Goal: Book appointment/travel/reservation

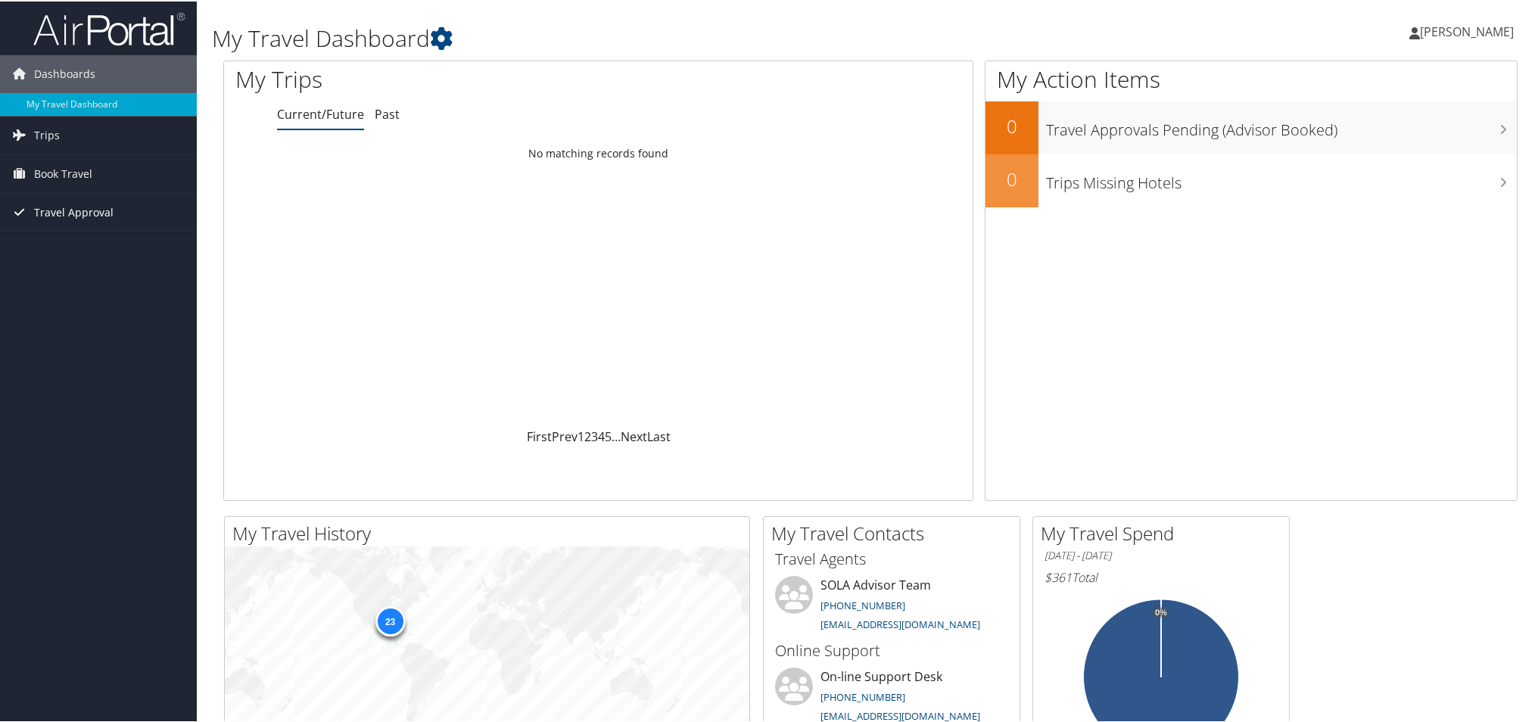
click at [47, 209] on span "Travel Approval" at bounding box center [73, 211] width 79 height 38
click at [1449, 36] on span "Rebecca Harris" at bounding box center [1467, 30] width 94 height 17
click at [1384, 84] on link "My Settings" at bounding box center [1426, 83] width 169 height 26
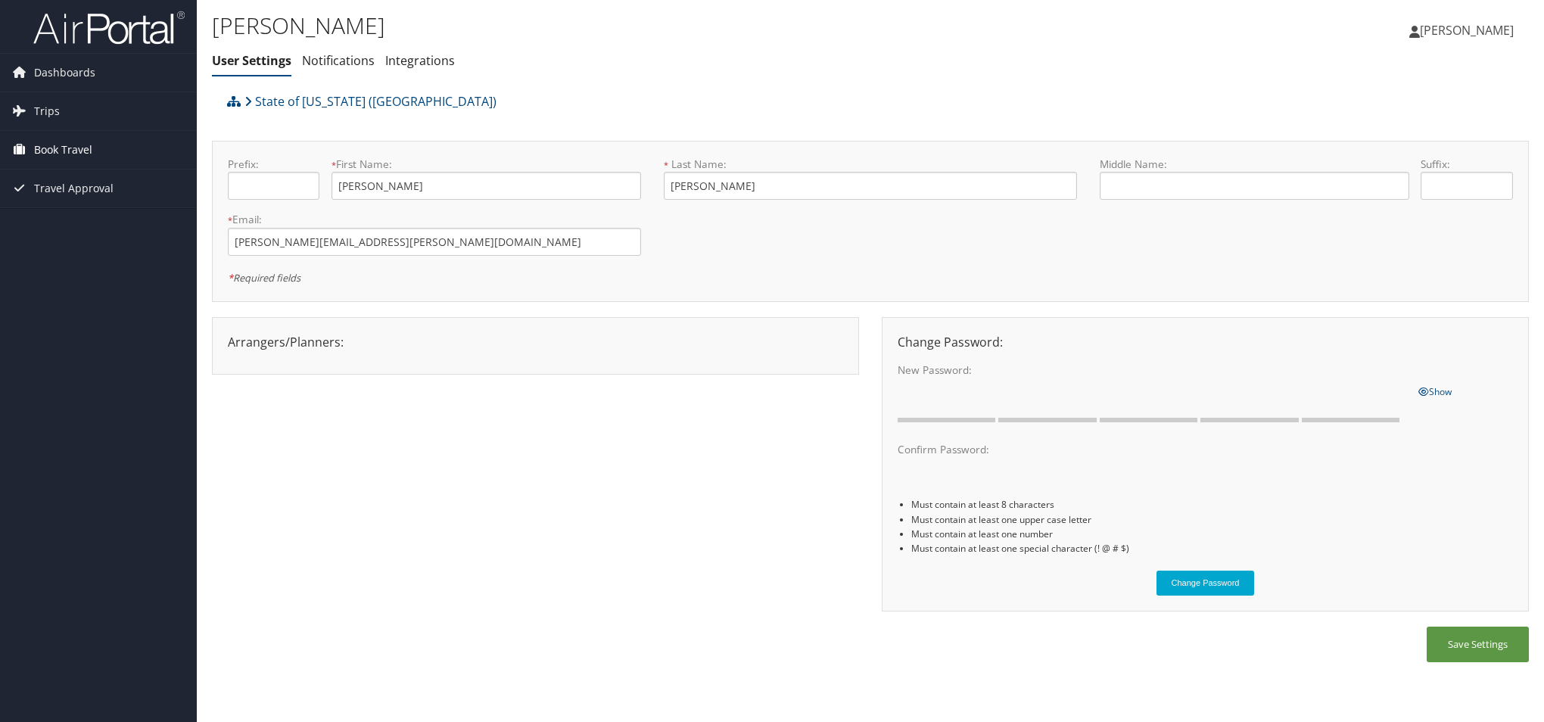
click at [47, 144] on span "Book Travel" at bounding box center [63, 150] width 58 height 38
click at [110, 30] on img at bounding box center [108, 28] width 151 height 36
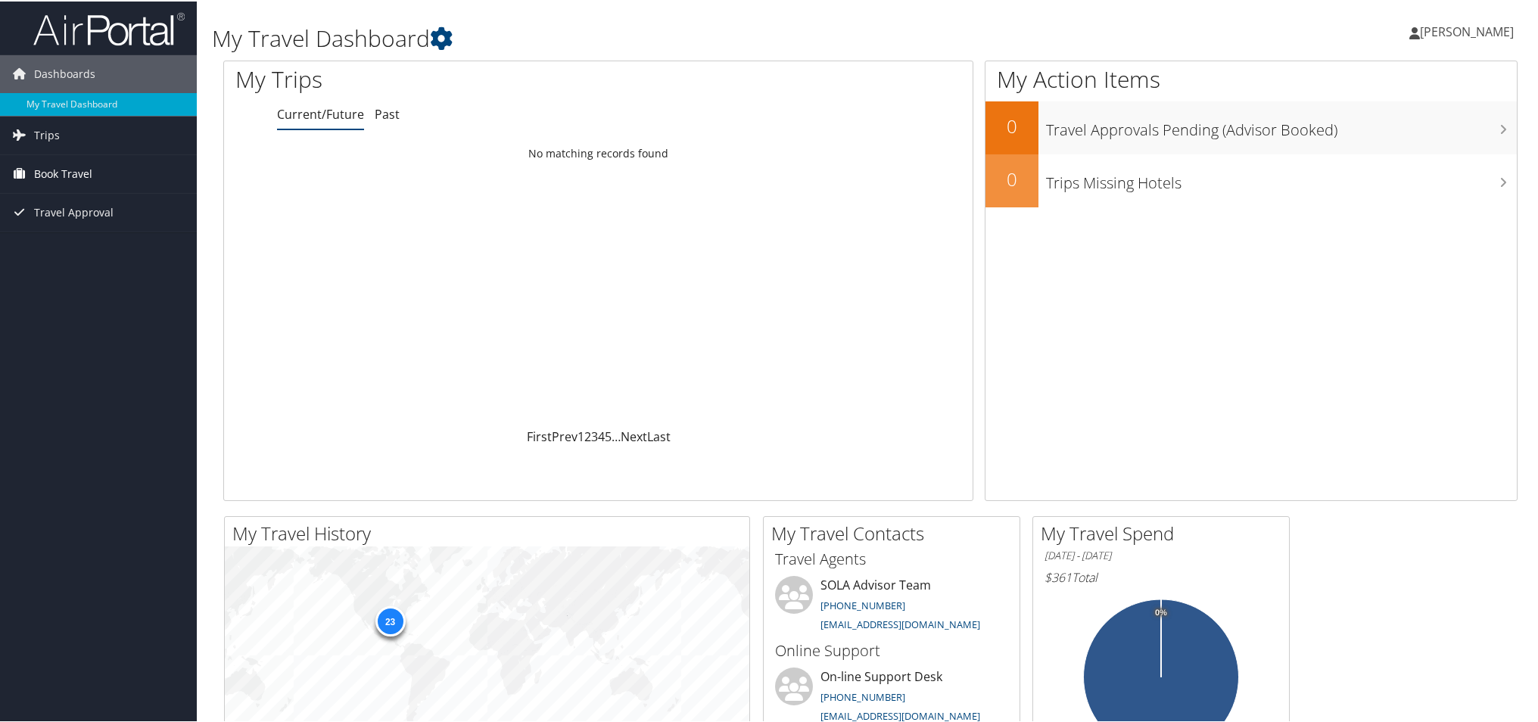
click at [58, 167] on span "Book Travel" at bounding box center [63, 173] width 58 height 38
click at [67, 206] on link "Approval Request (Beta)" at bounding box center [98, 202] width 197 height 23
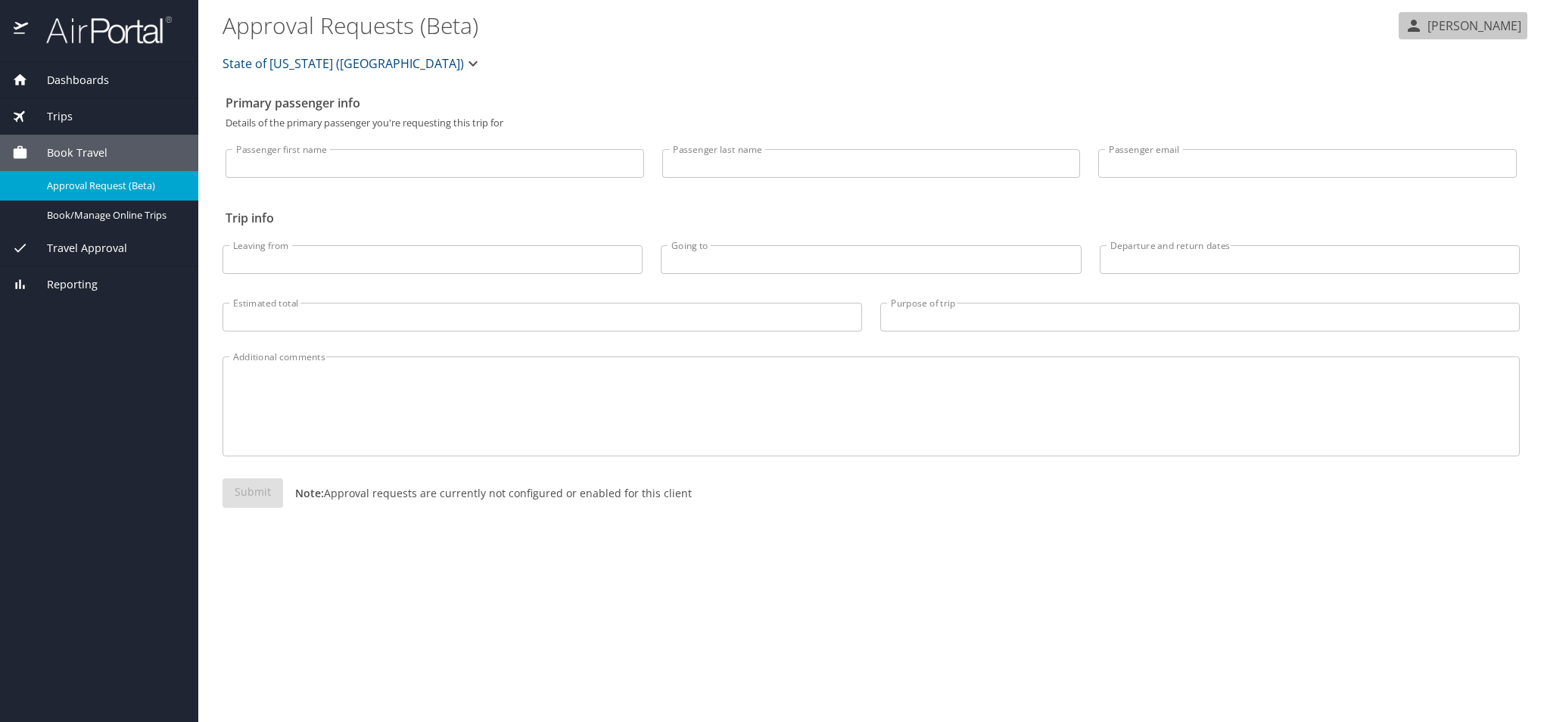
click at [1473, 19] on p "[PERSON_NAME]" at bounding box center [1472, 26] width 98 height 18
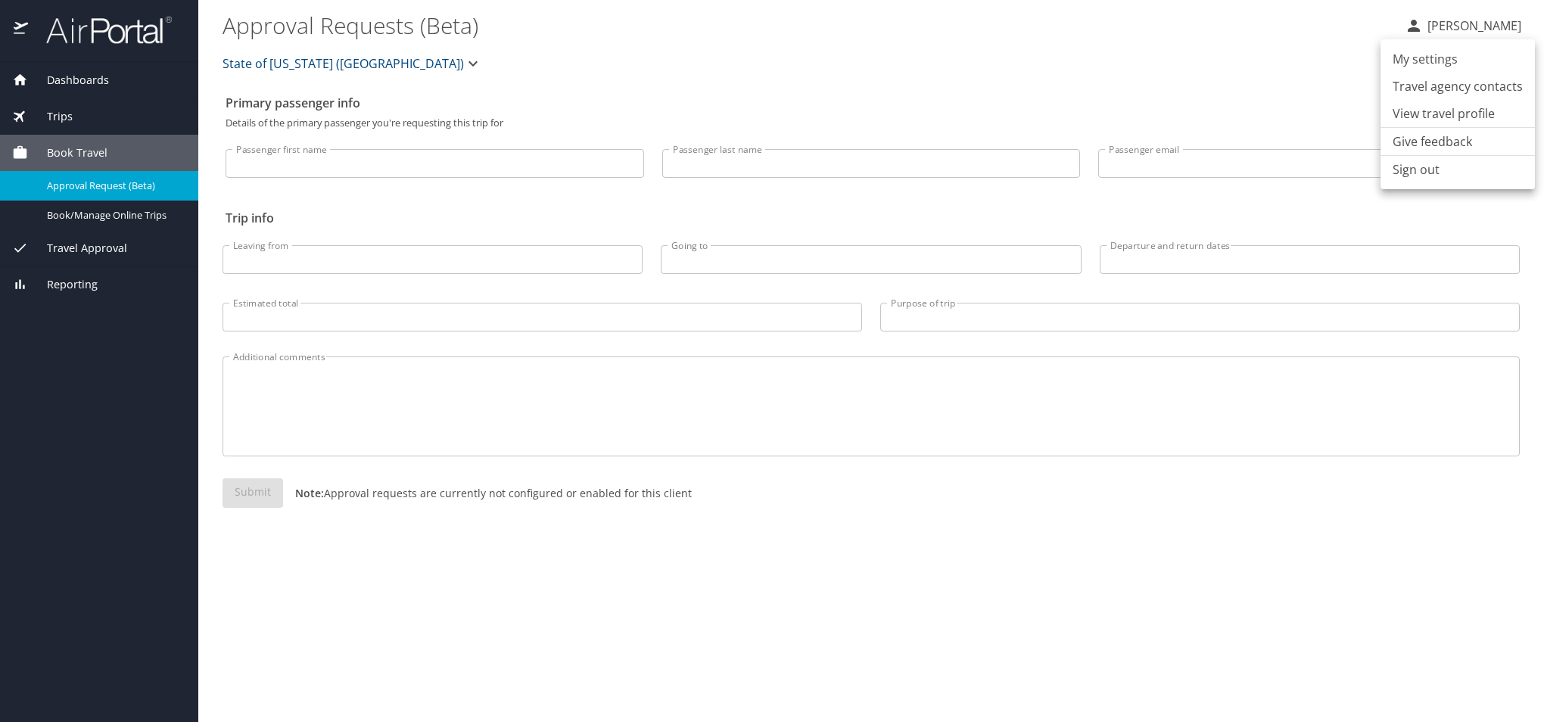
click at [907, 20] on div at bounding box center [772, 361] width 1544 height 722
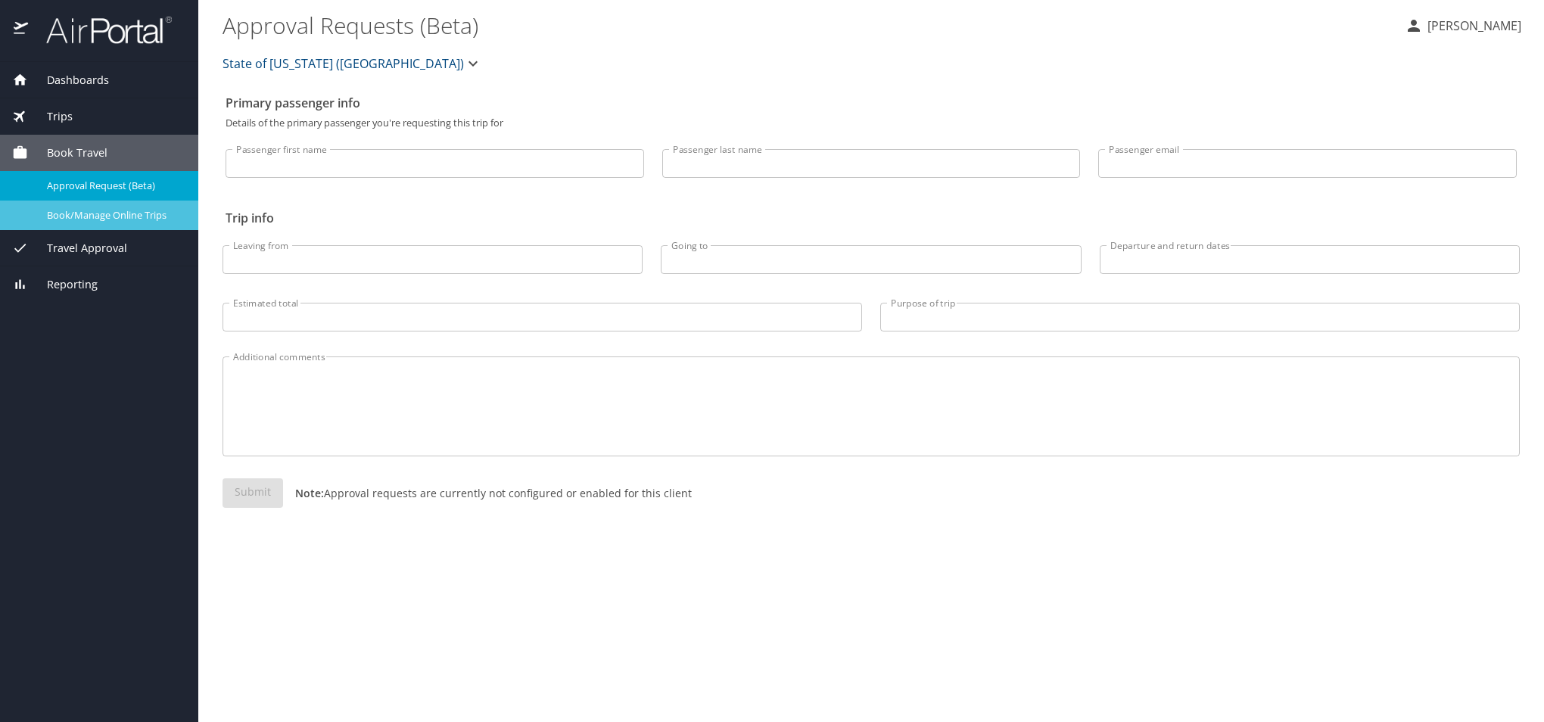
click at [63, 216] on span "Book/Manage Online Trips" at bounding box center [113, 215] width 133 height 14
click at [95, 219] on span "Book/Manage Online Trips" at bounding box center [113, 215] width 133 height 14
